Goal: Transaction & Acquisition: Obtain resource

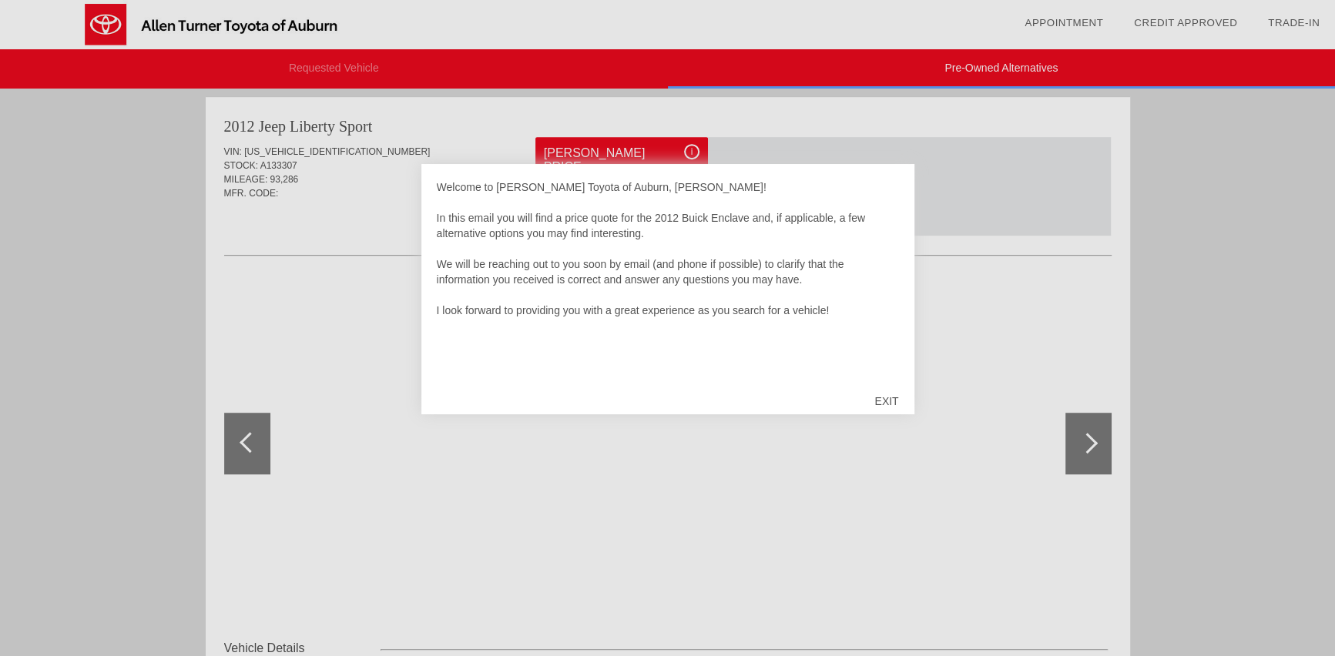
click at [884, 400] on div "EXIT" at bounding box center [886, 401] width 55 height 46
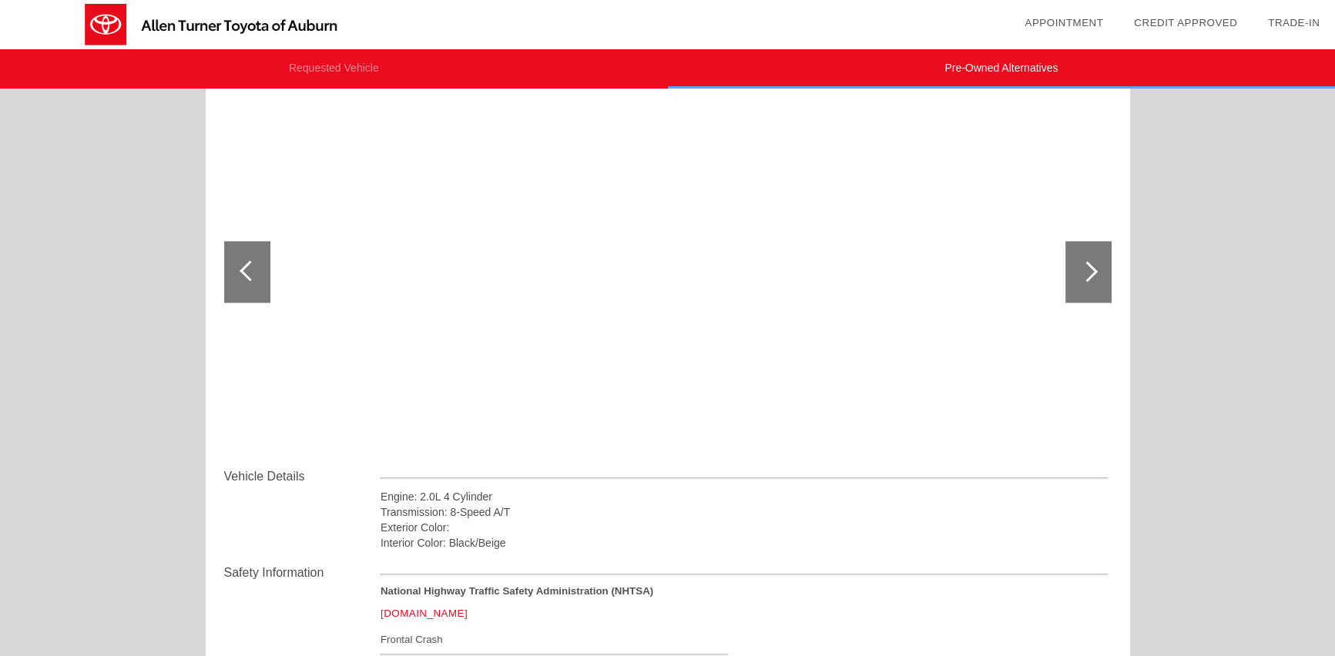
scroll to position [1518, 0]
click at [1087, 277] on div at bounding box center [1088, 270] width 46 height 62
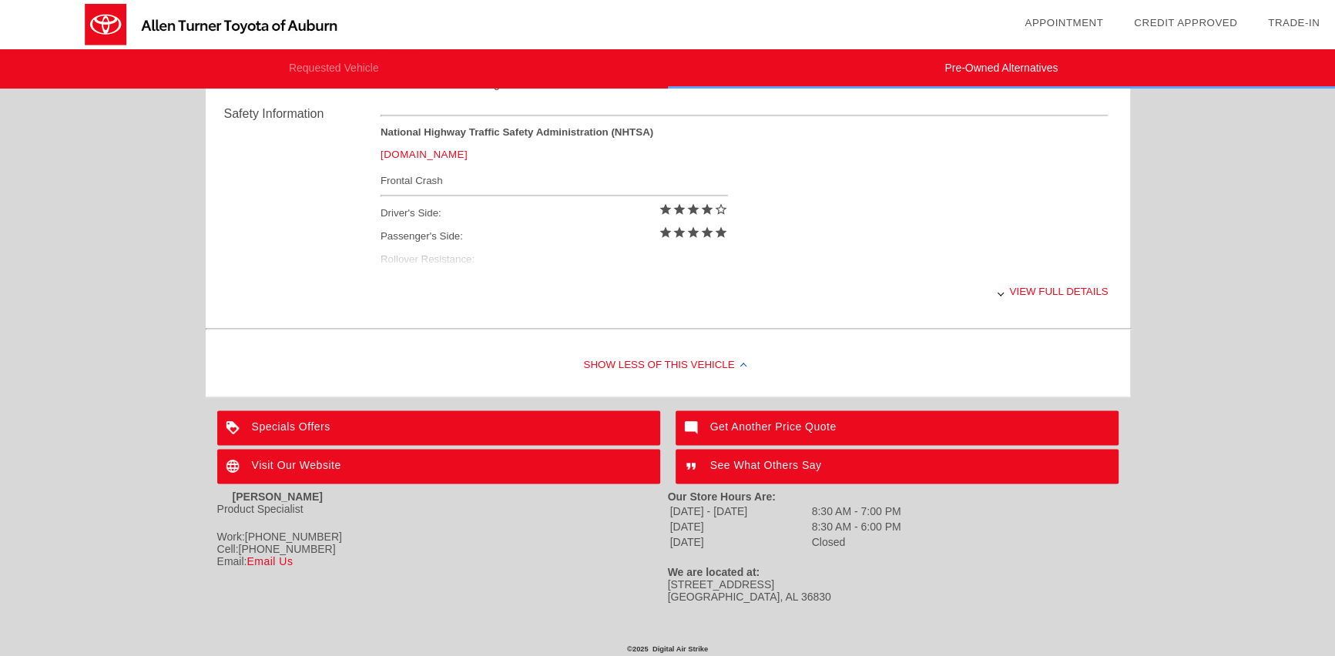
scroll to position [1978, 0]
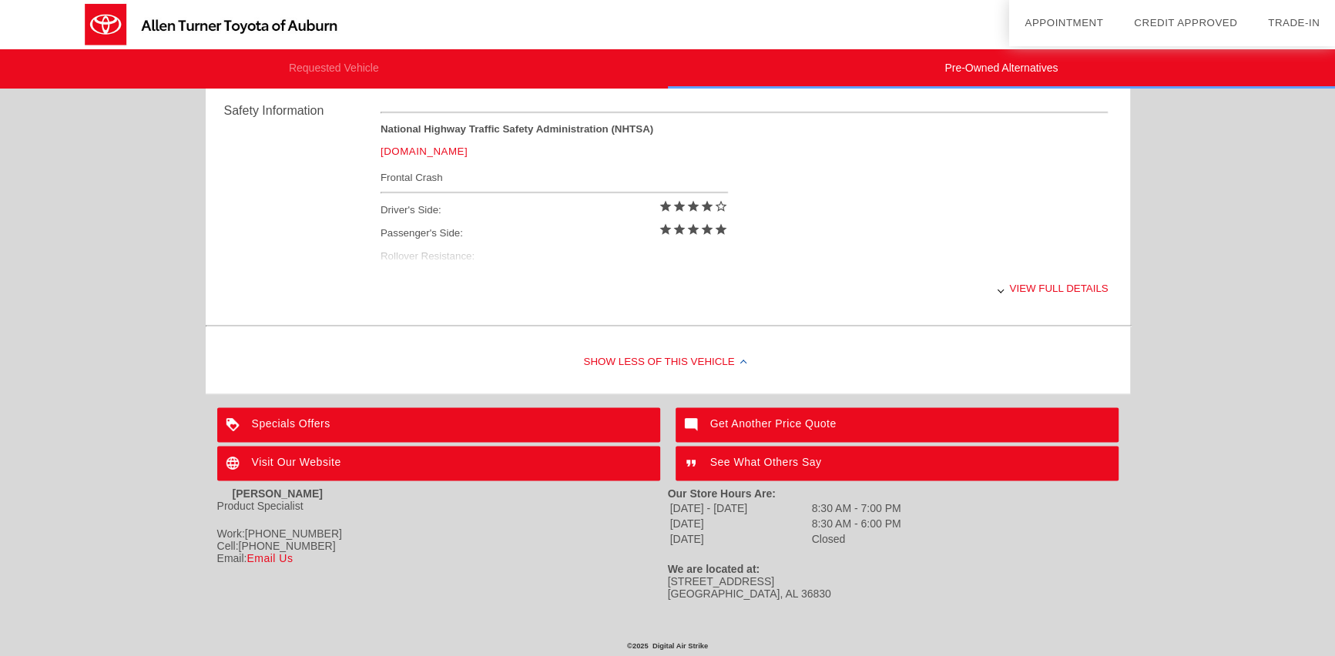
click at [1024, 285] on div "View full details" at bounding box center [744, 289] width 728 height 38
click at [1055, 285] on div "View less details" at bounding box center [744, 289] width 728 height 38
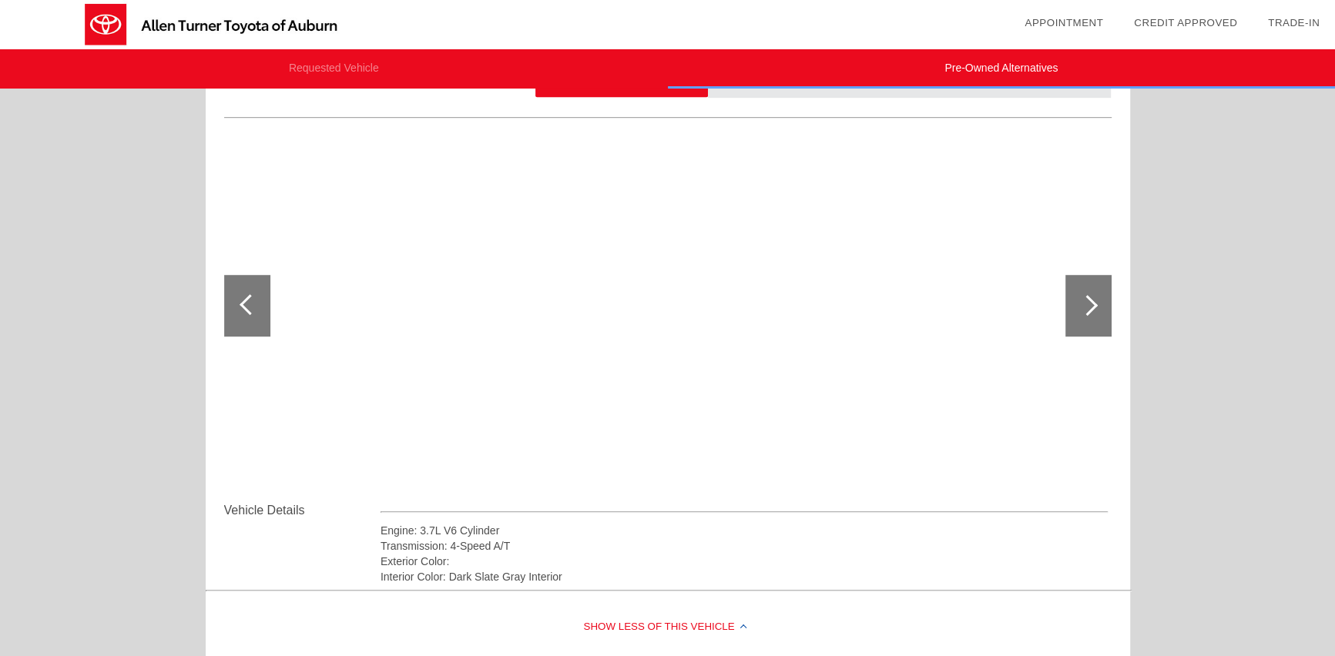
scroll to position [699, 0]
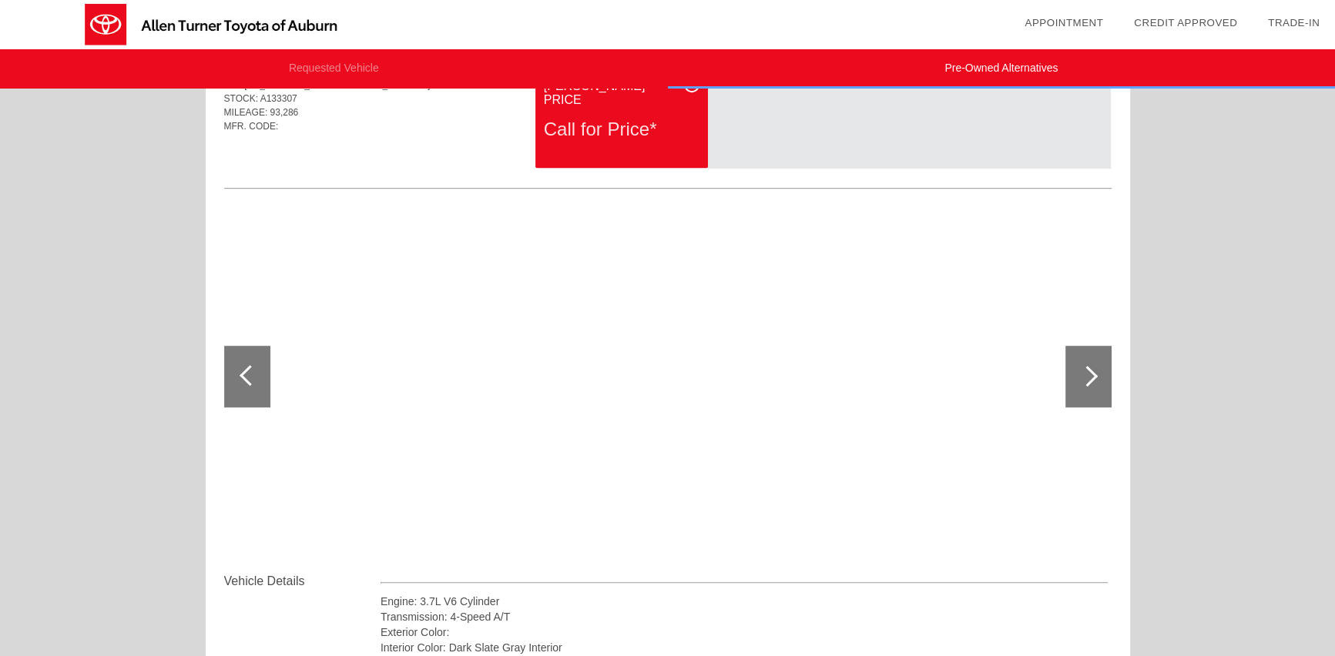
click at [1088, 379] on div at bounding box center [1087, 376] width 21 height 21
click at [1090, 377] on div at bounding box center [1087, 376] width 21 height 21
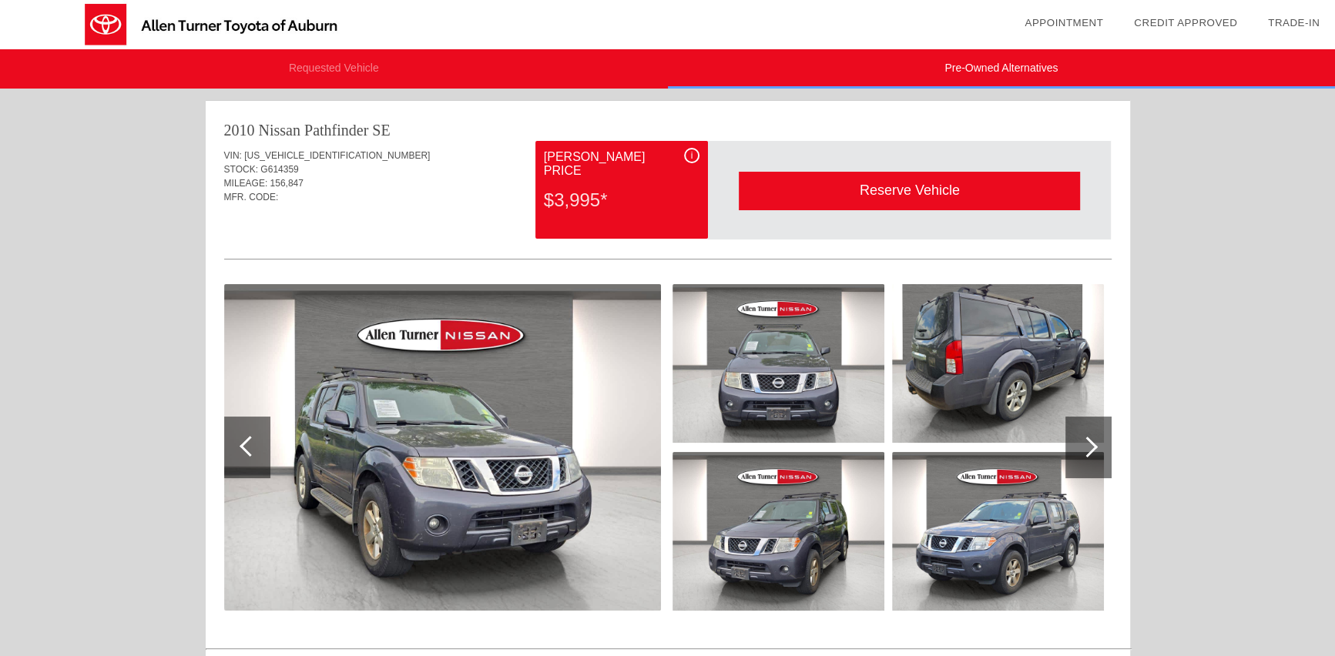
scroll to position [0, 0]
click at [1094, 447] on div at bounding box center [1087, 447] width 21 height 21
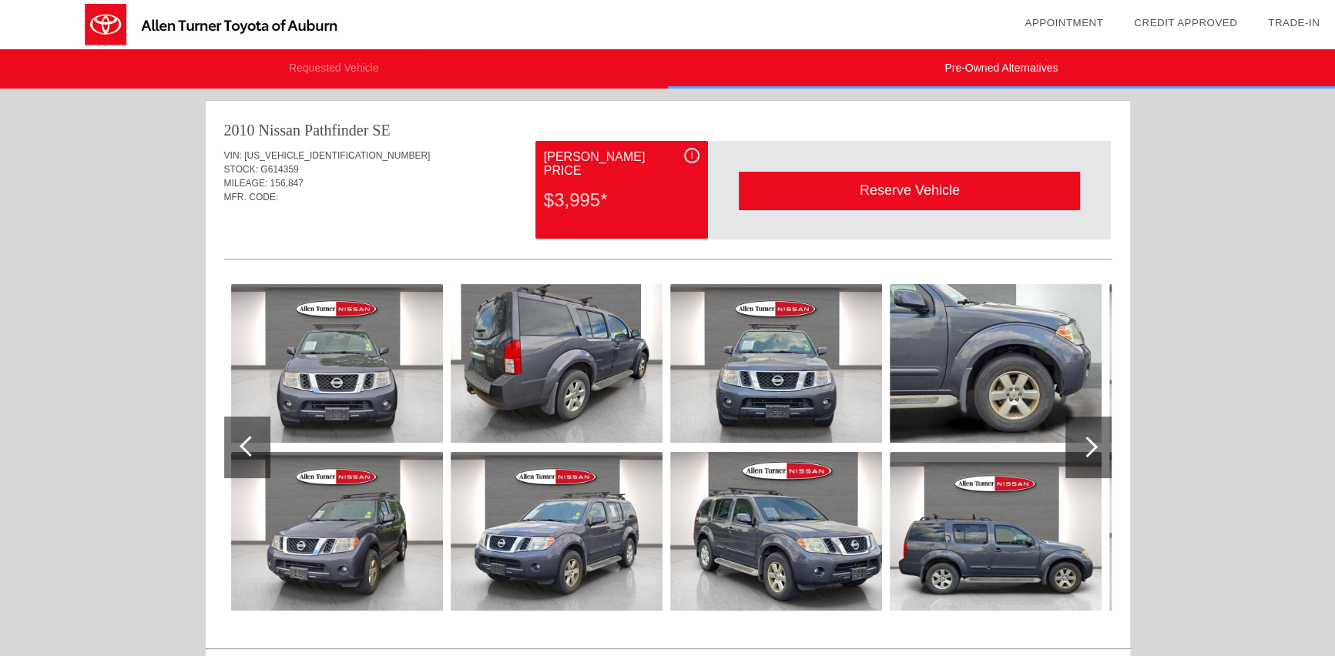
click at [1094, 447] on div at bounding box center [1087, 447] width 21 height 21
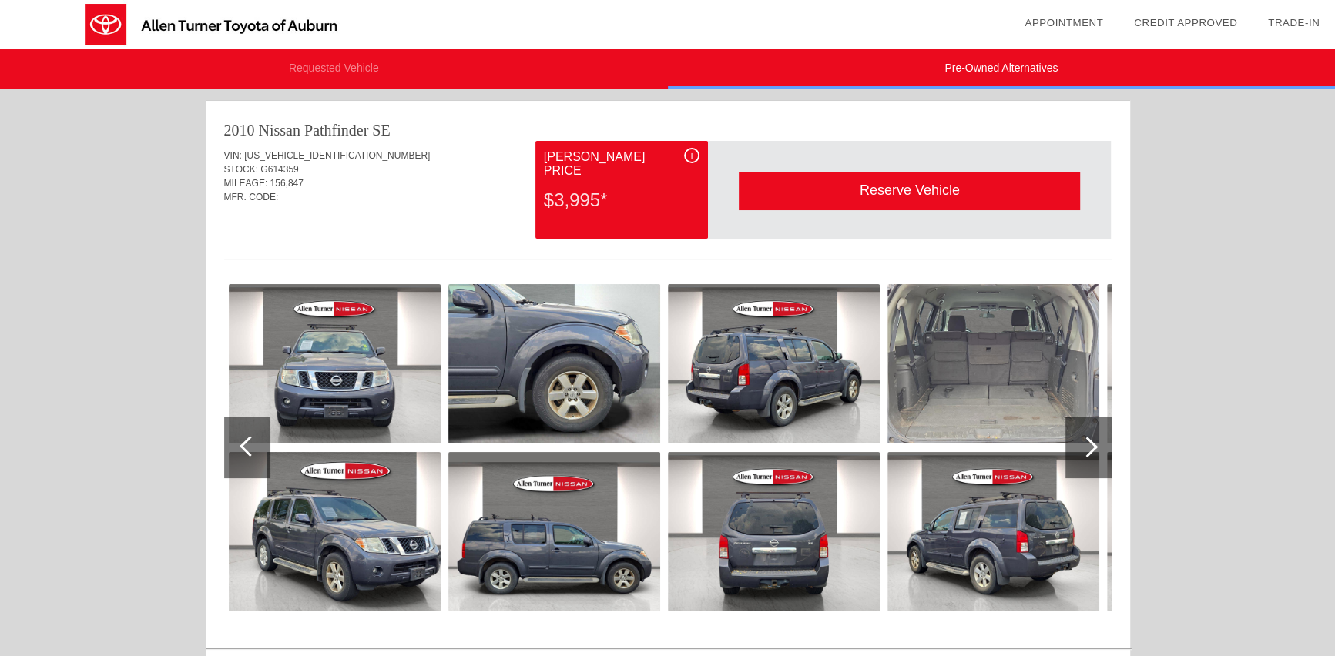
click at [1094, 447] on div at bounding box center [1087, 447] width 21 height 21
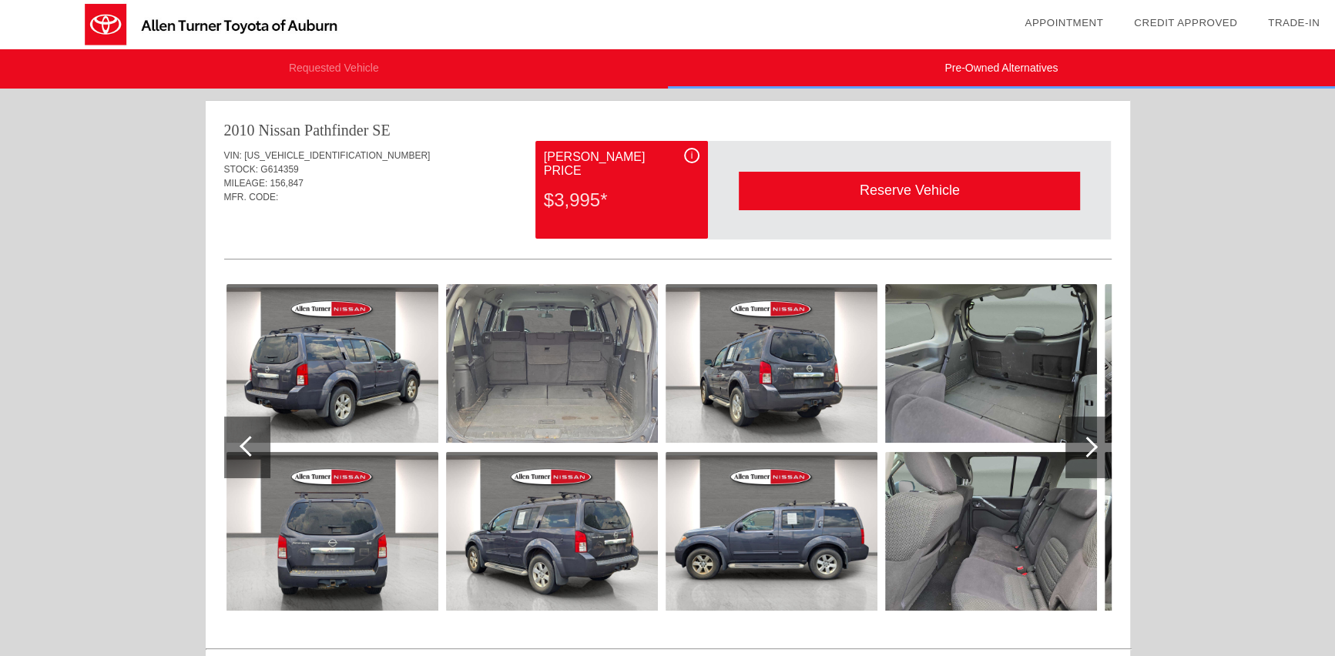
click at [1094, 447] on div at bounding box center [1087, 447] width 21 height 21
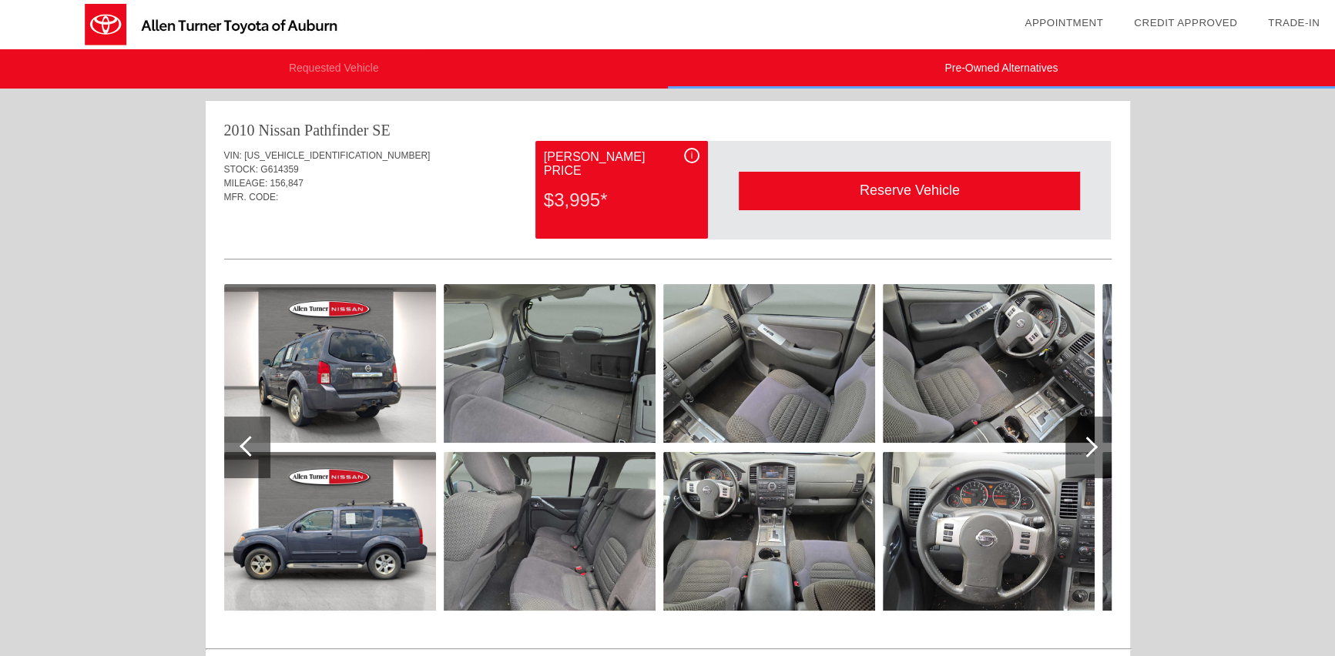
click at [1094, 447] on div at bounding box center [1087, 447] width 21 height 21
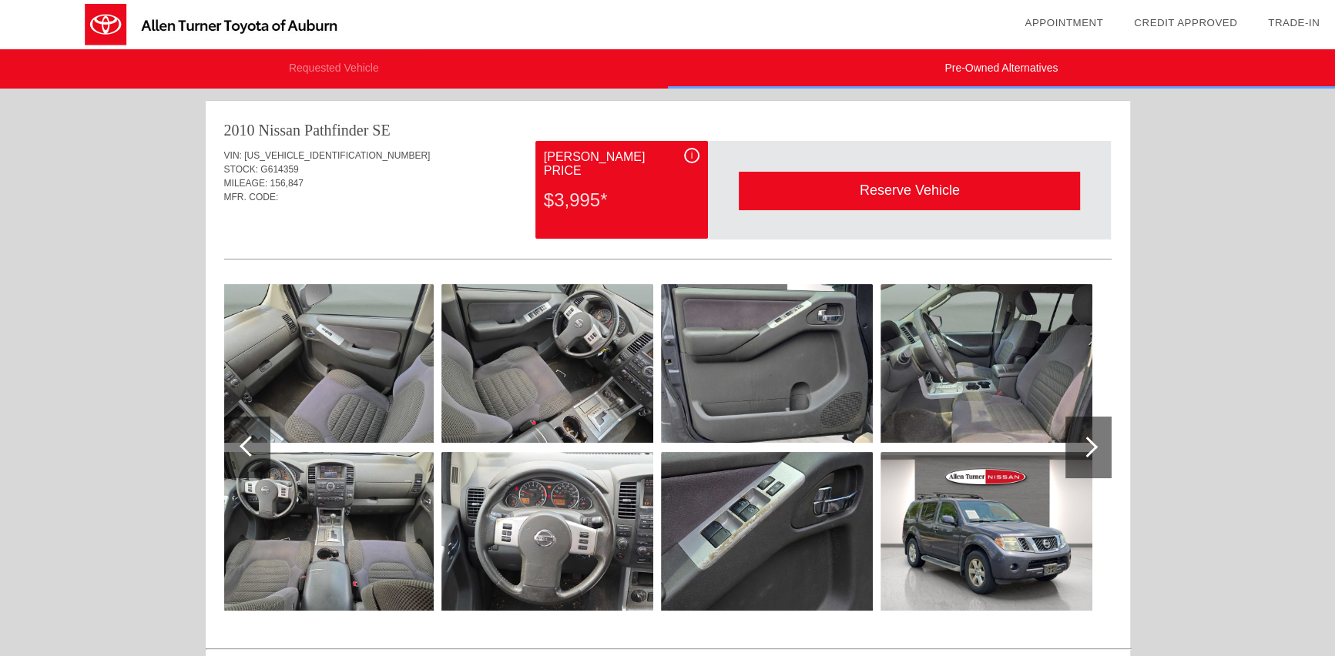
click at [1094, 447] on div at bounding box center [1087, 447] width 21 height 21
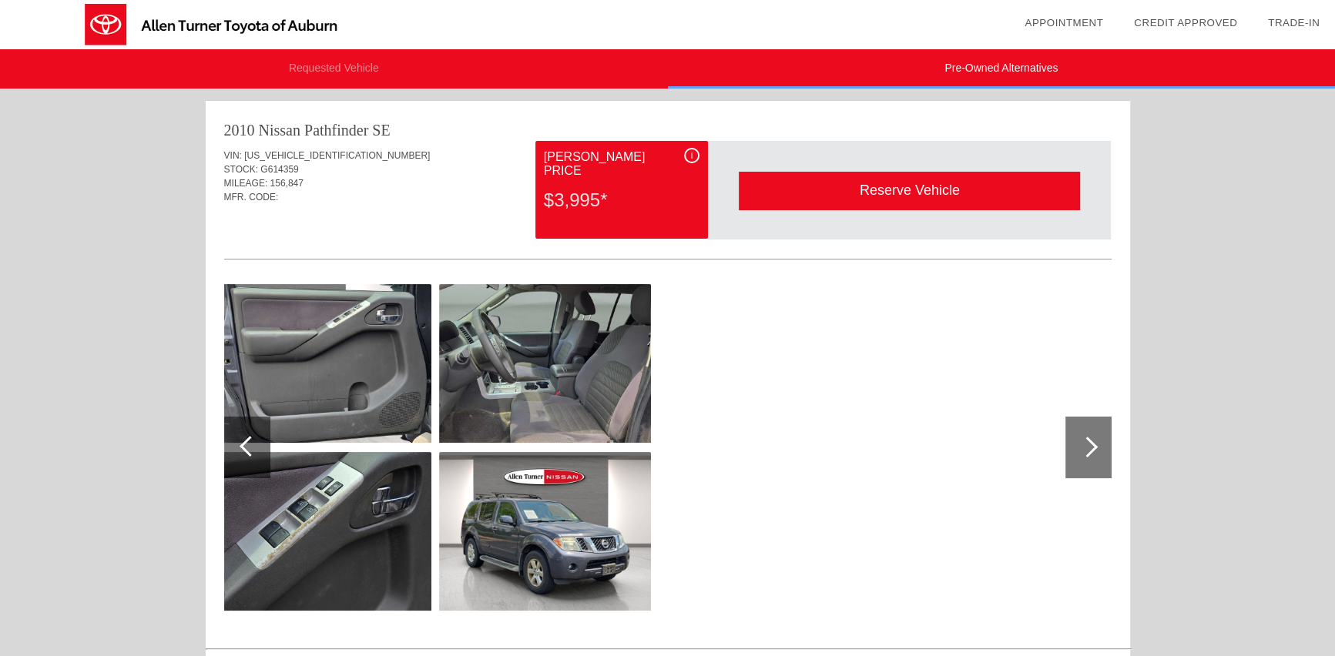
click at [1093, 443] on div at bounding box center [1087, 447] width 21 height 21
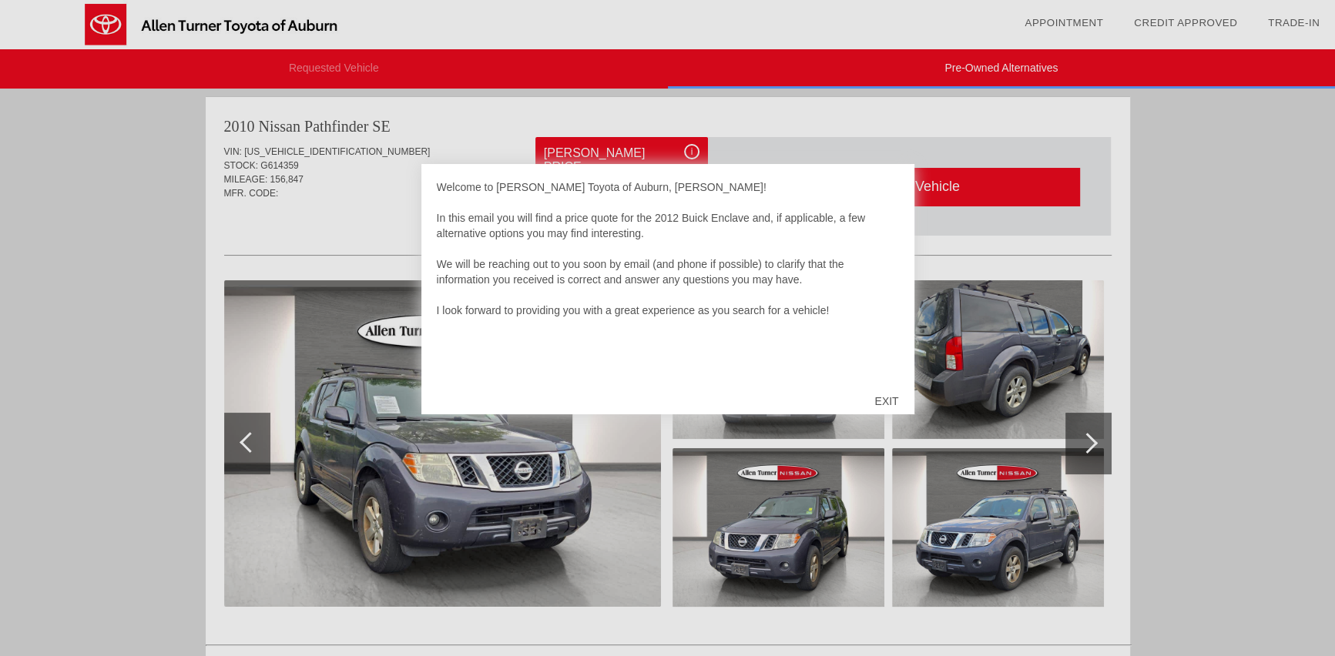
click at [882, 401] on div "EXIT" at bounding box center [886, 401] width 55 height 46
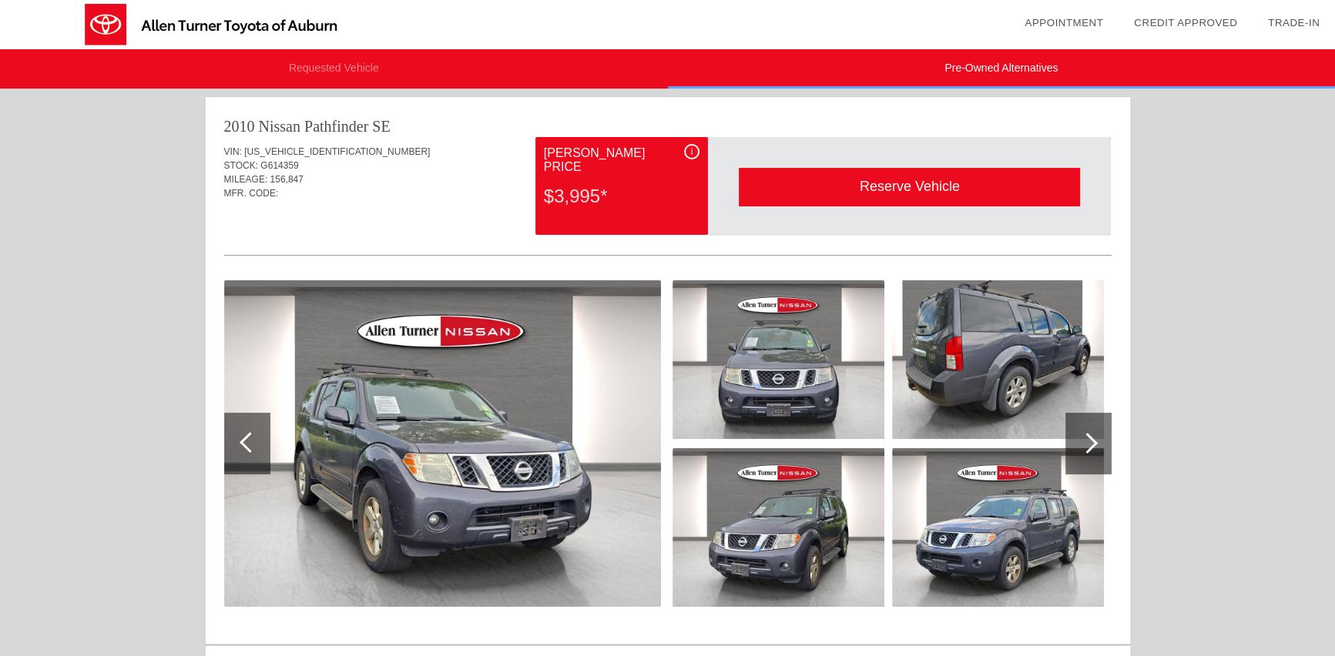
click at [1090, 443] on div at bounding box center [1087, 443] width 21 height 21
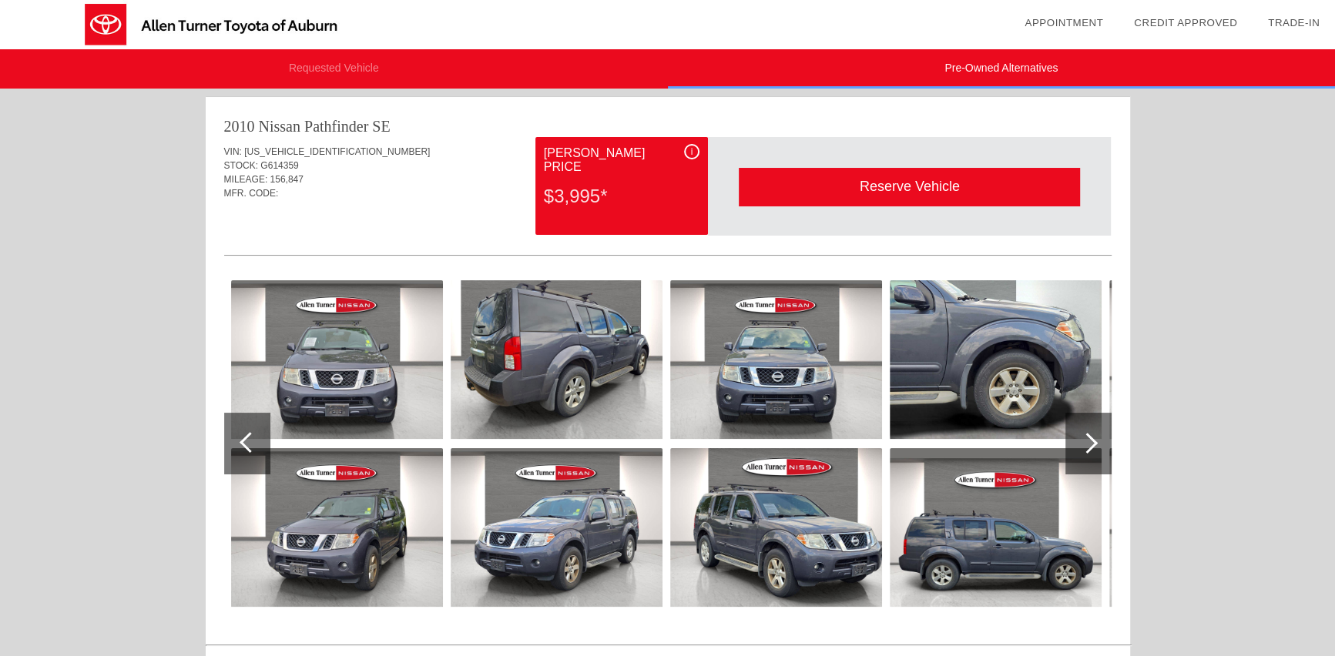
click at [1094, 443] on div at bounding box center [1087, 443] width 21 height 21
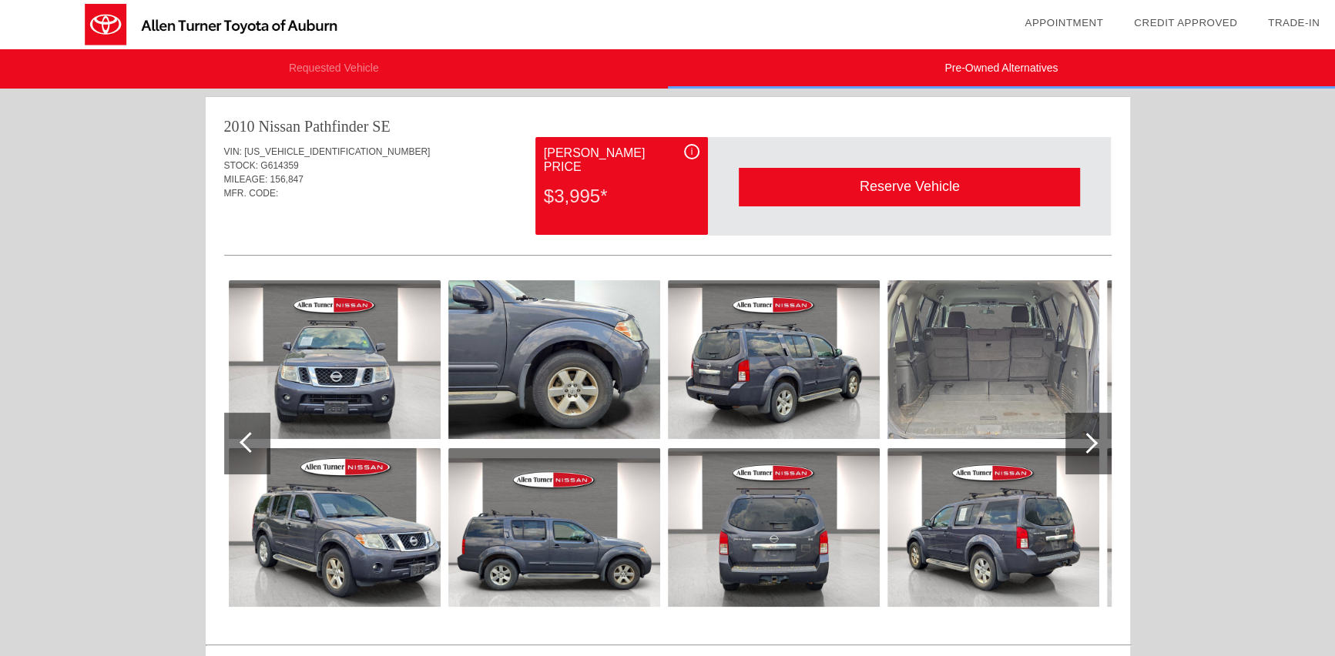
click at [1094, 443] on div at bounding box center [1087, 443] width 21 height 21
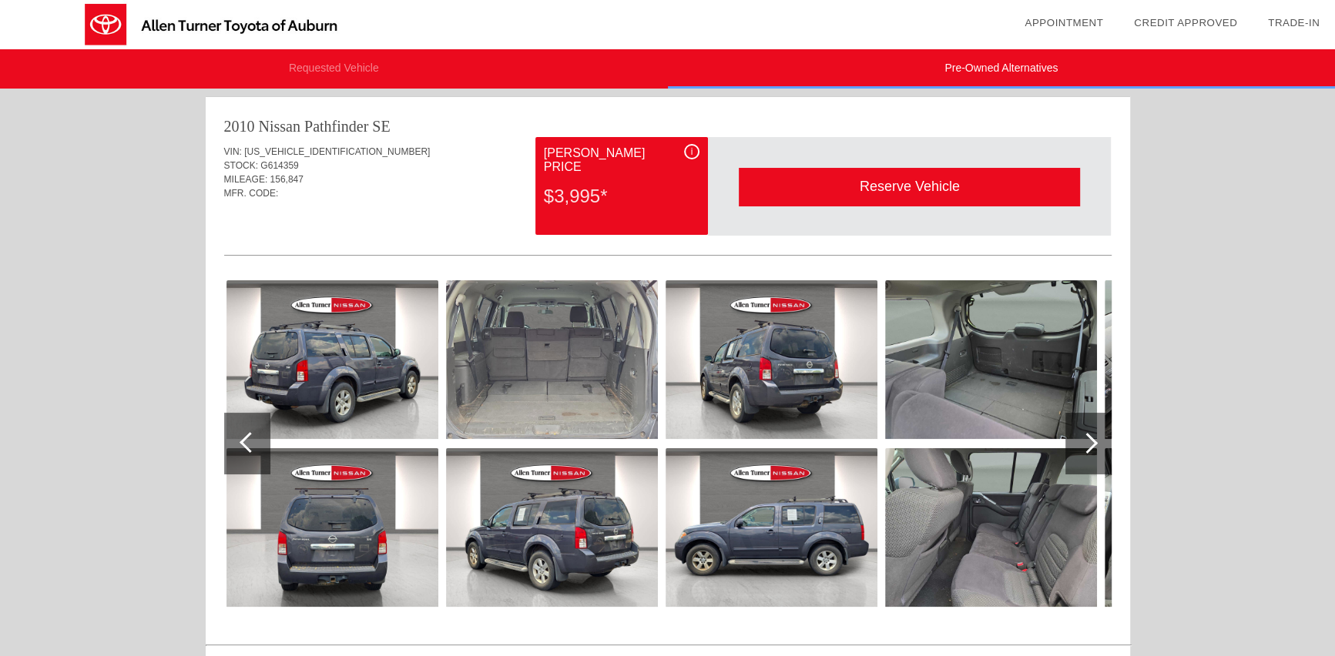
click at [1094, 444] on div at bounding box center [1087, 443] width 21 height 21
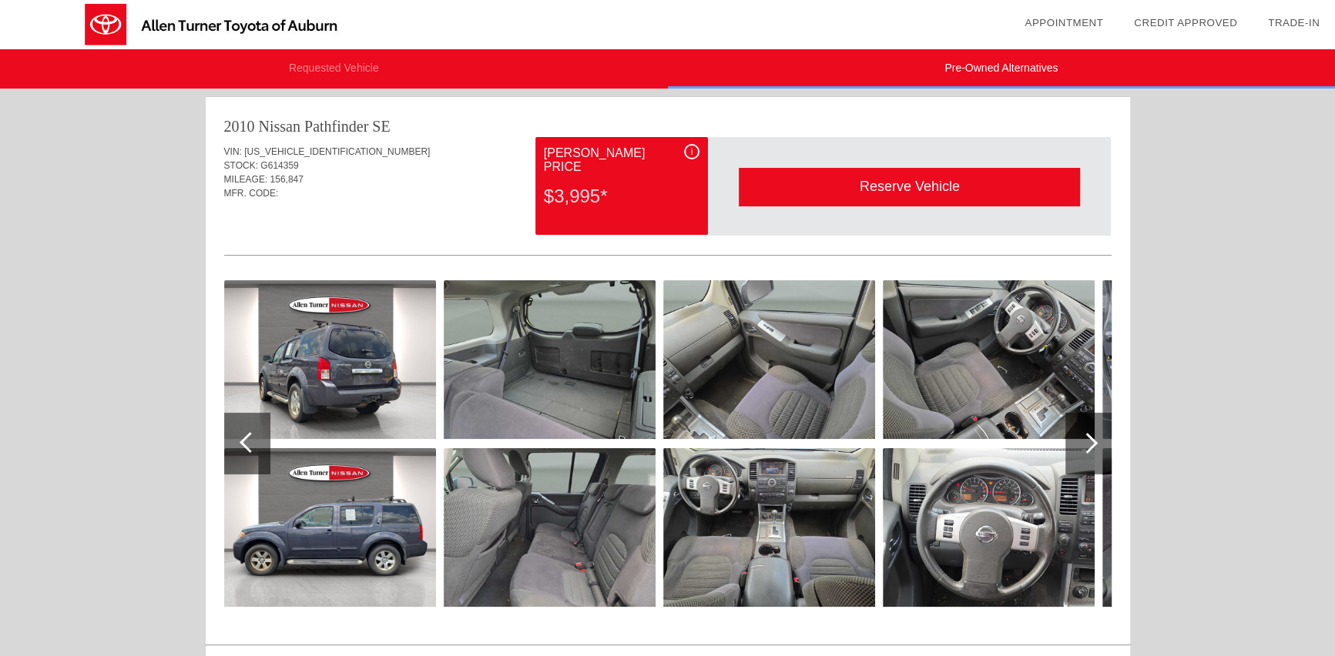
click at [1088, 442] on div at bounding box center [1087, 443] width 21 height 21
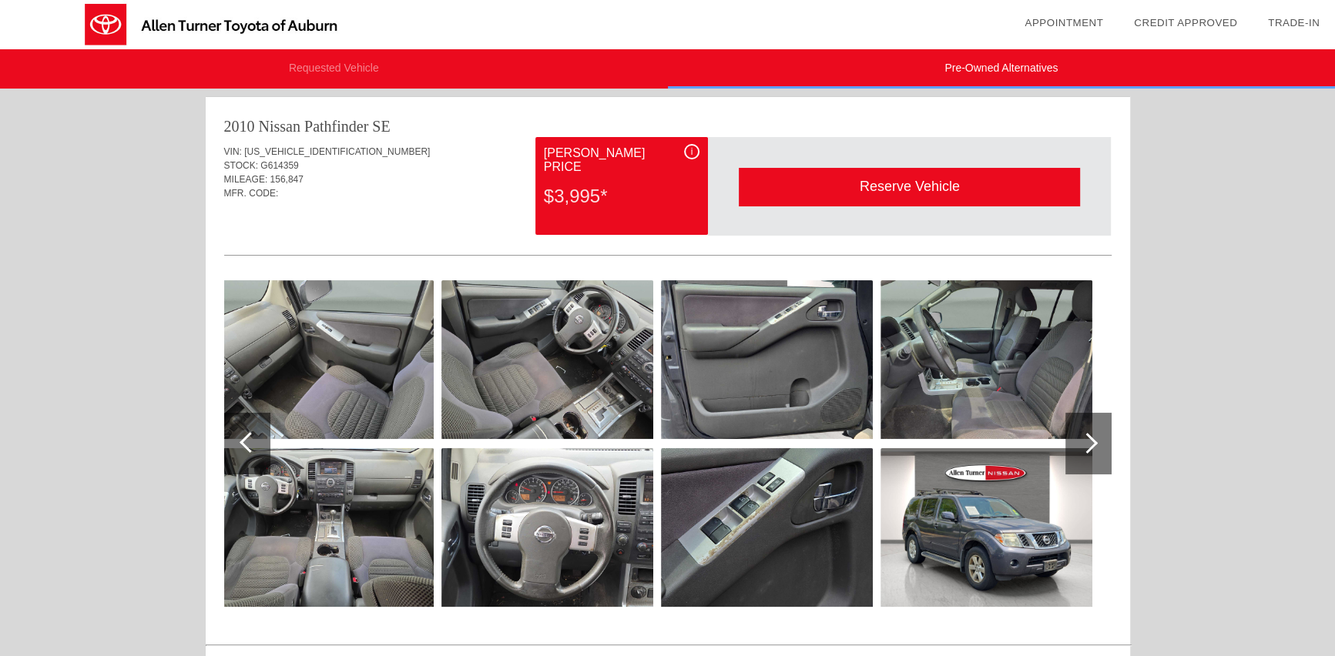
click at [1088, 443] on div at bounding box center [1087, 443] width 21 height 21
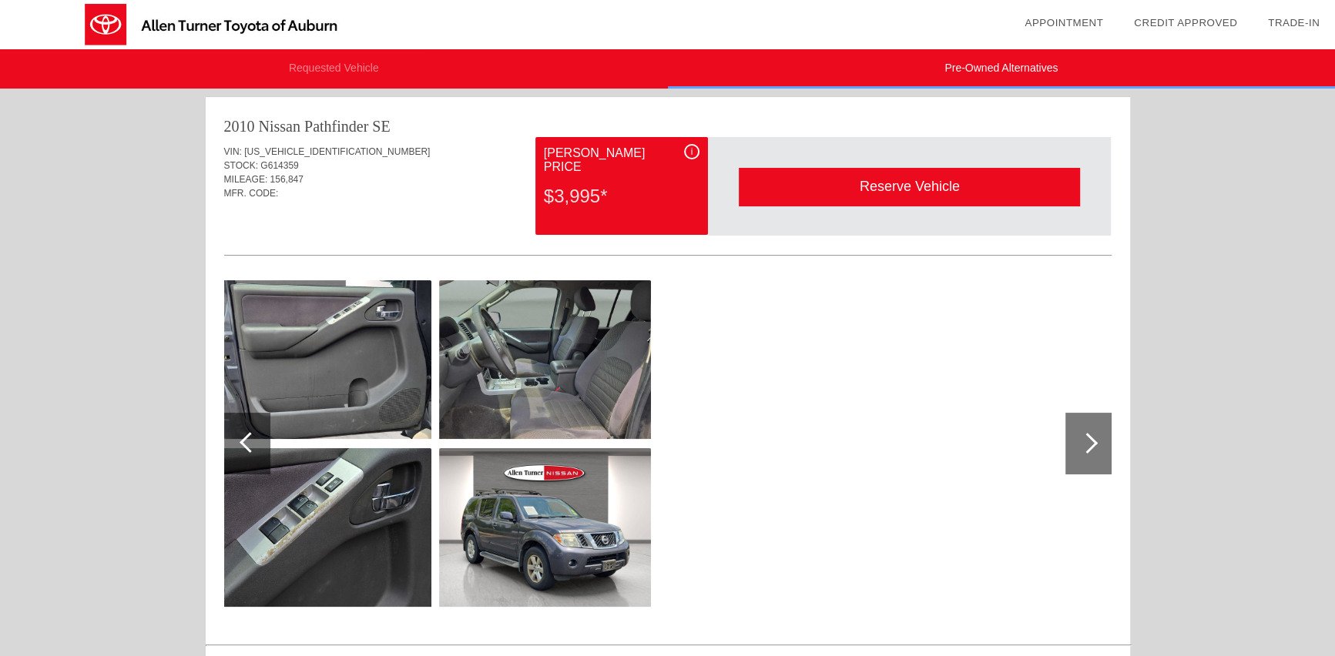
click at [1090, 444] on div at bounding box center [1087, 443] width 21 height 21
click at [1094, 440] on div at bounding box center [1087, 443] width 21 height 21
